Goal: Navigation & Orientation: Find specific page/section

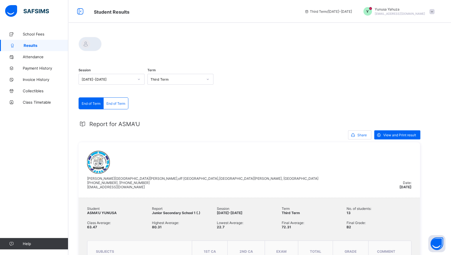
click at [13, 246] on icon at bounding box center [11, 244] width 23 height 4
click at [30, 241] on link "Help" at bounding box center [34, 243] width 68 height 11
click at [115, 104] on span "End of Term" at bounding box center [115, 103] width 19 height 4
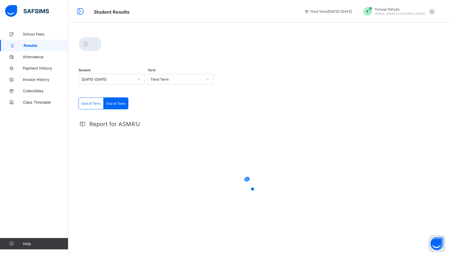
click at [94, 105] on span "End of Term" at bounding box center [91, 103] width 19 height 4
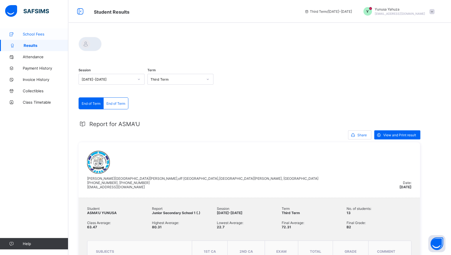
click at [34, 31] on link "School Fees" at bounding box center [34, 33] width 68 height 11
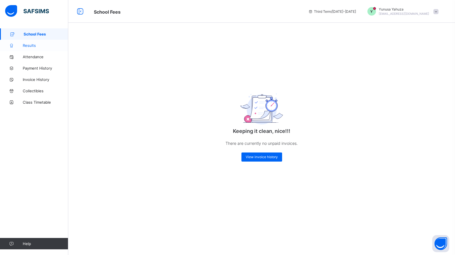
click at [27, 42] on link "Results" at bounding box center [34, 45] width 68 height 11
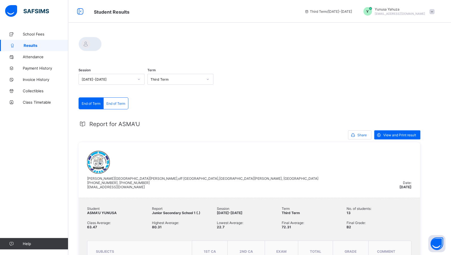
click at [27, 42] on link "Results" at bounding box center [34, 45] width 68 height 11
click at [81, 9] on icon at bounding box center [80, 11] width 10 height 8
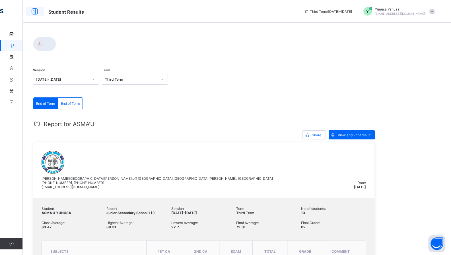
click at [35, 13] on icon at bounding box center [35, 11] width 10 height 8
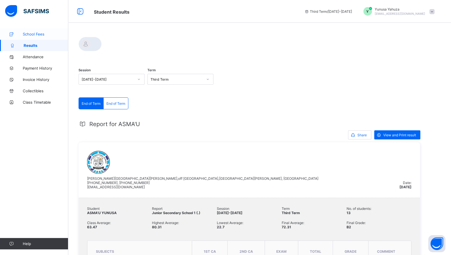
click at [31, 34] on span "School Fees" at bounding box center [45, 34] width 45 height 5
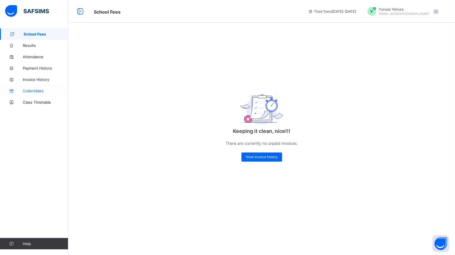
click at [30, 92] on span "Collectibles" at bounding box center [45, 91] width 45 height 5
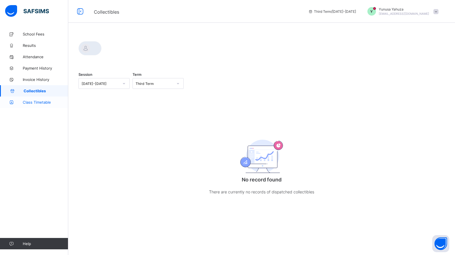
click at [31, 103] on span "Class Timetable" at bounding box center [45, 102] width 45 height 5
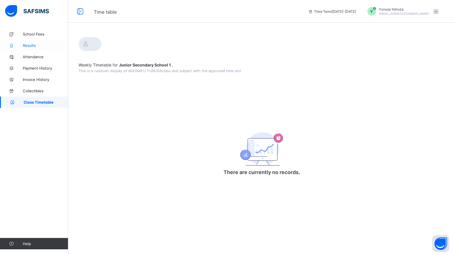
click at [32, 44] on span "Results" at bounding box center [45, 45] width 45 height 5
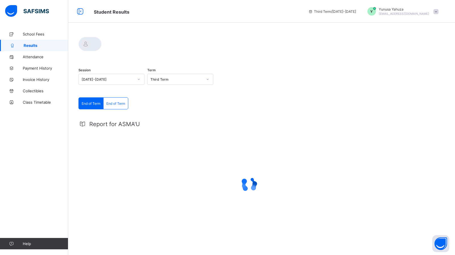
click at [436, 10] on span at bounding box center [435, 11] width 5 height 5
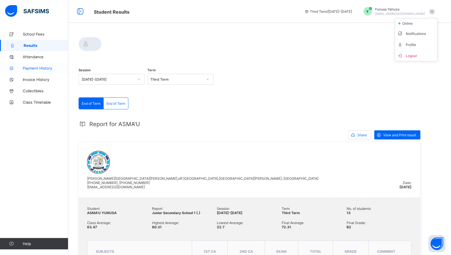
click at [38, 66] on link "Payment History" at bounding box center [34, 68] width 68 height 11
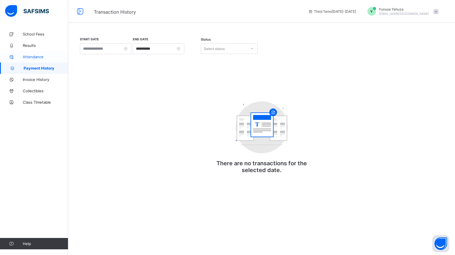
click at [35, 57] on span "Attendance" at bounding box center [45, 57] width 45 height 5
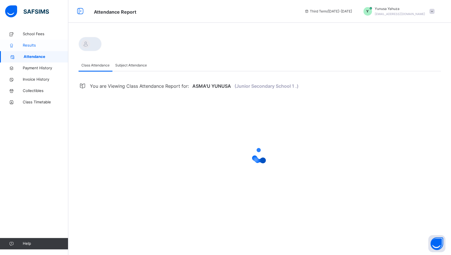
select select "****"
select select "*"
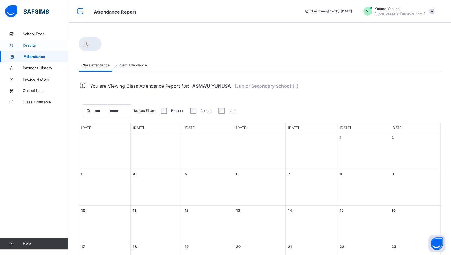
click at [33, 47] on span "Results" at bounding box center [45, 46] width 45 height 6
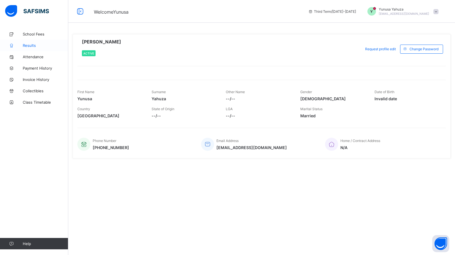
click at [32, 43] on span "Results" at bounding box center [45, 45] width 45 height 5
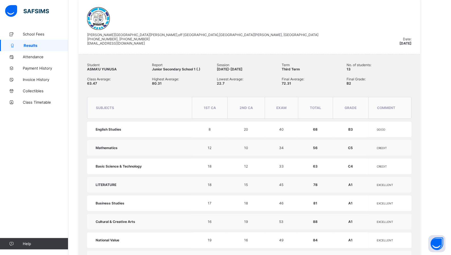
scroll to position [251, 0]
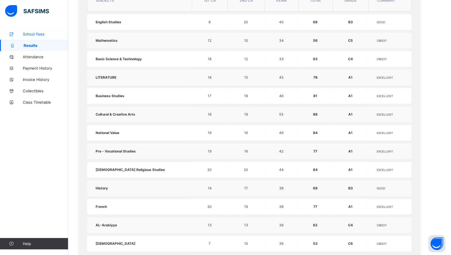
click at [25, 35] on span "School Fees" at bounding box center [45, 34] width 45 height 5
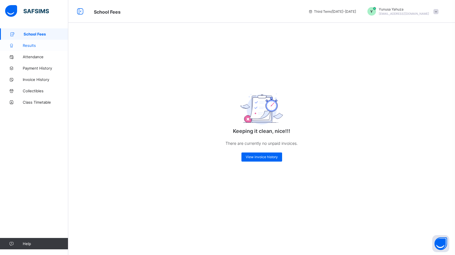
click at [29, 43] on link "Results" at bounding box center [34, 45] width 68 height 11
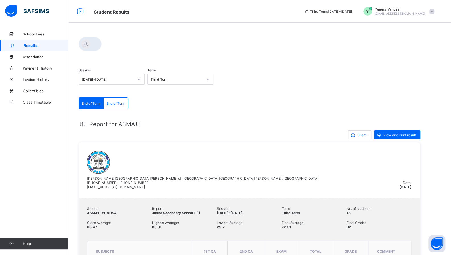
click at [112, 103] on span "End of Term" at bounding box center [115, 103] width 19 height 4
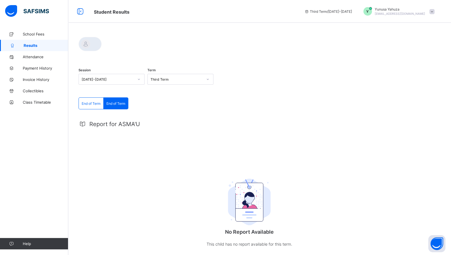
click at [90, 105] on span "End of Term" at bounding box center [91, 103] width 19 height 4
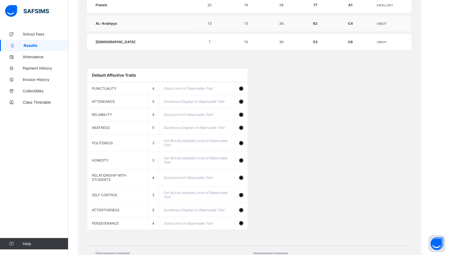
scroll to position [492, 0]
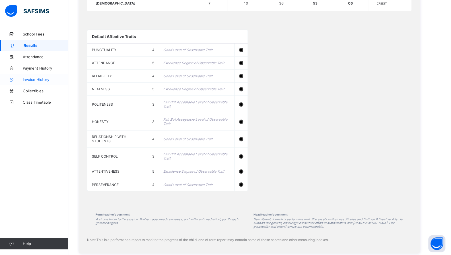
click at [33, 78] on span "Invoice History" at bounding box center [45, 79] width 45 height 5
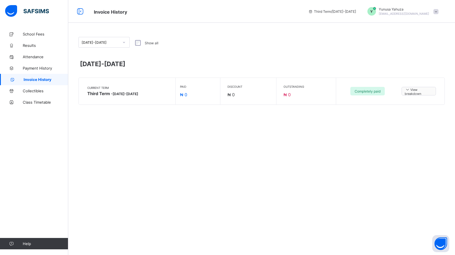
click at [411, 88] on span "View breakdown" at bounding box center [419, 91] width 28 height 9
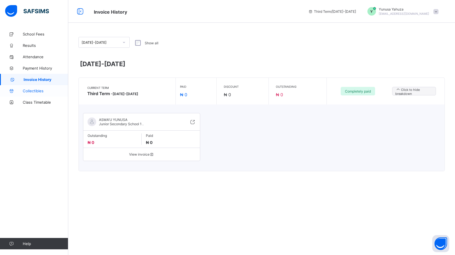
click at [25, 91] on span "Collectibles" at bounding box center [45, 91] width 45 height 5
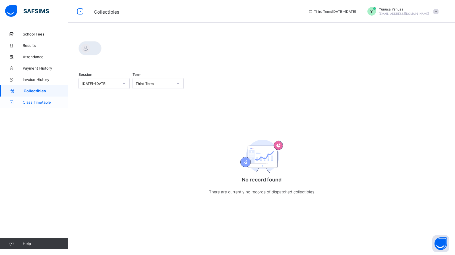
click at [32, 103] on span "Class Timetable" at bounding box center [45, 102] width 45 height 5
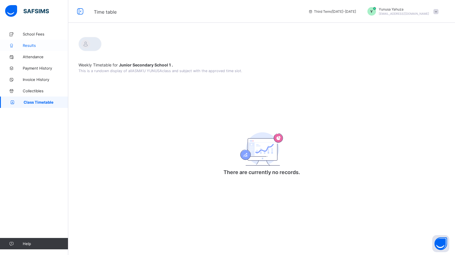
click at [28, 44] on span "Results" at bounding box center [45, 45] width 45 height 5
